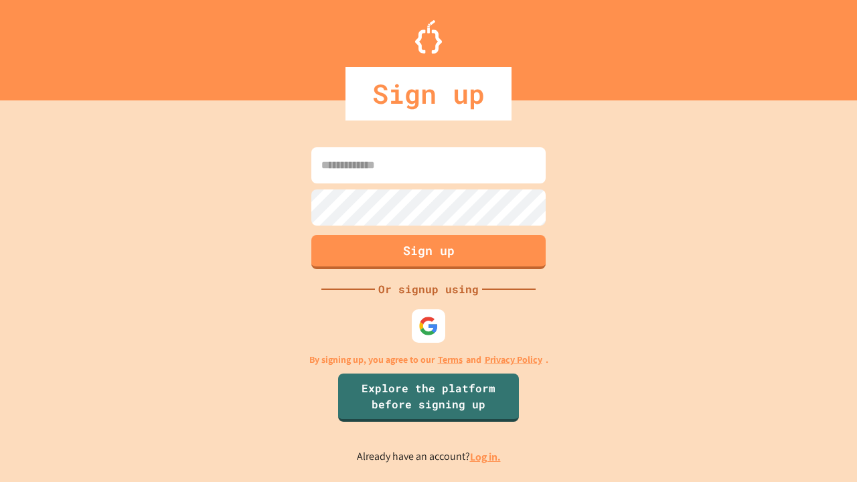
click at [486, 457] on link "Log in." at bounding box center [485, 457] width 31 height 14
